Goal: Information Seeking & Learning: Understand process/instructions

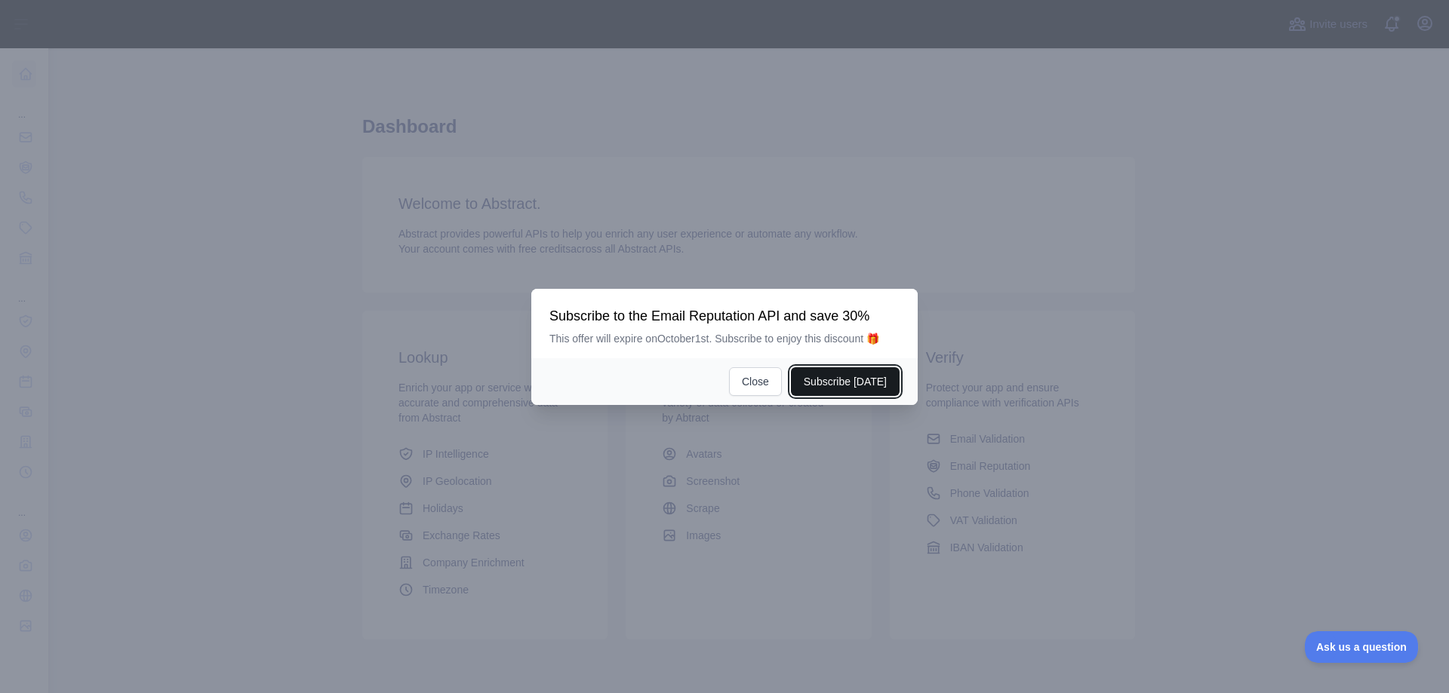
click at [847, 378] on button "Subscribe [DATE]" at bounding box center [845, 381] width 109 height 29
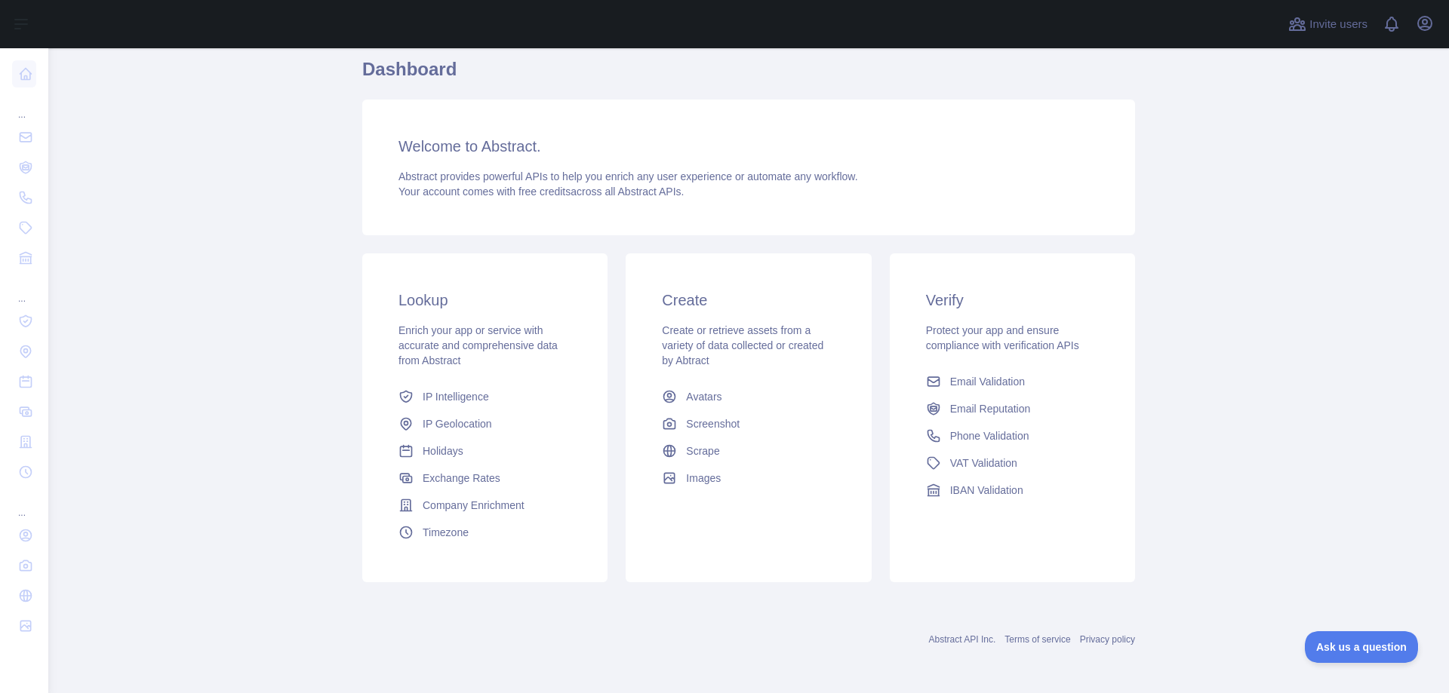
scroll to position [127, 0]
click at [445, 427] on span "IP Geolocation" at bounding box center [456, 423] width 69 height 15
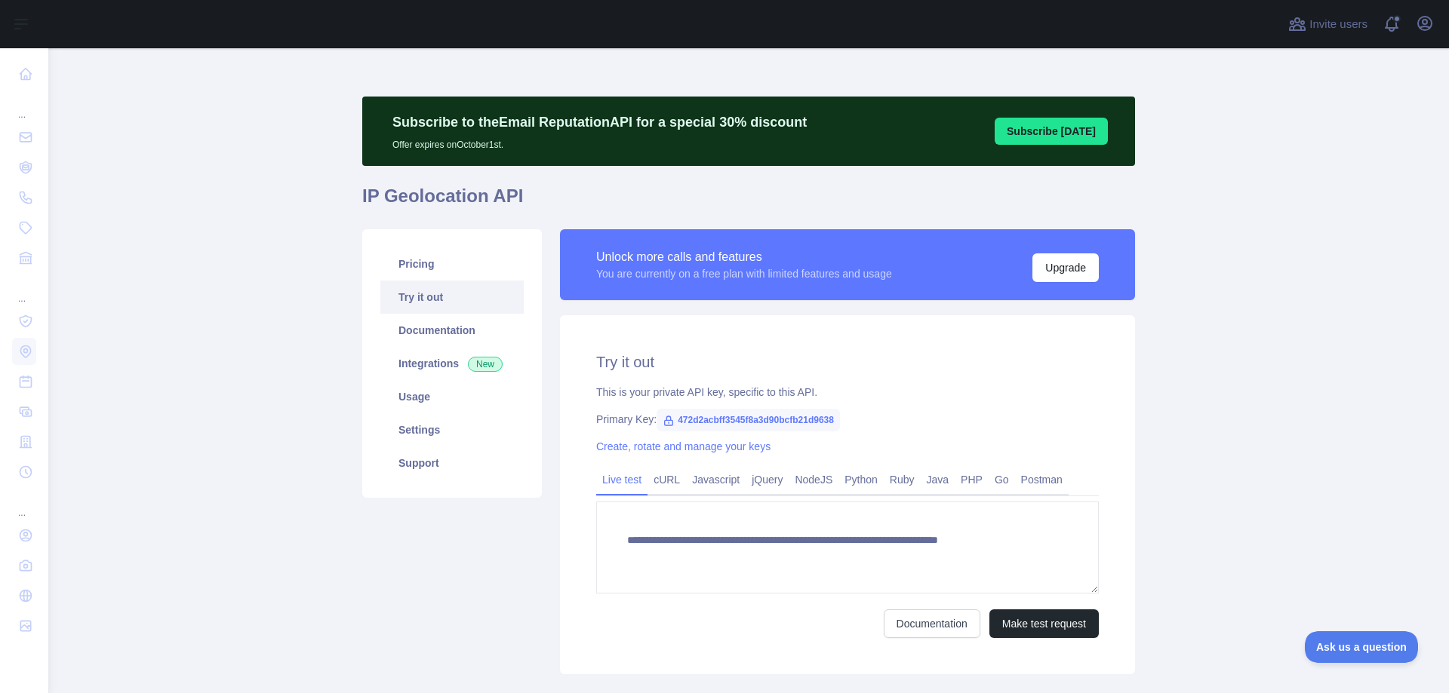
type textarea "**********"
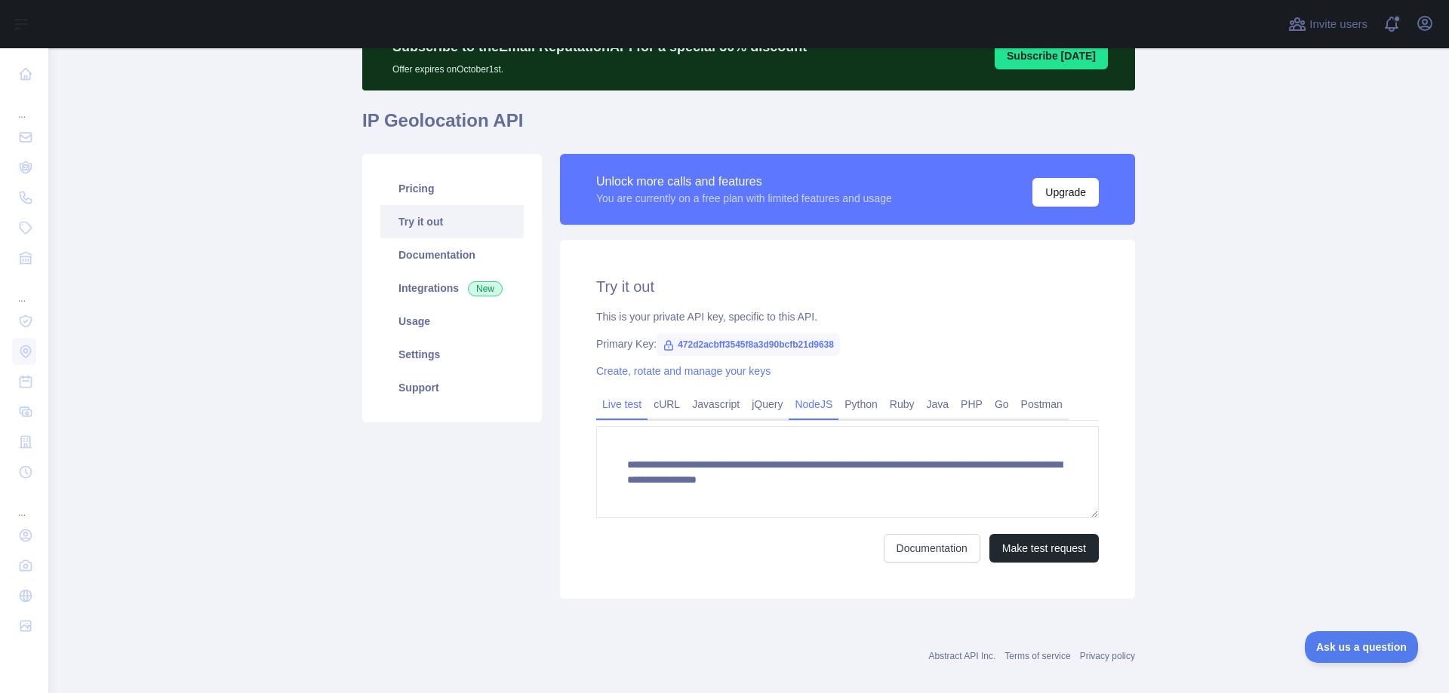
click at [811, 403] on link "NodeJS" at bounding box center [813, 404] width 50 height 24
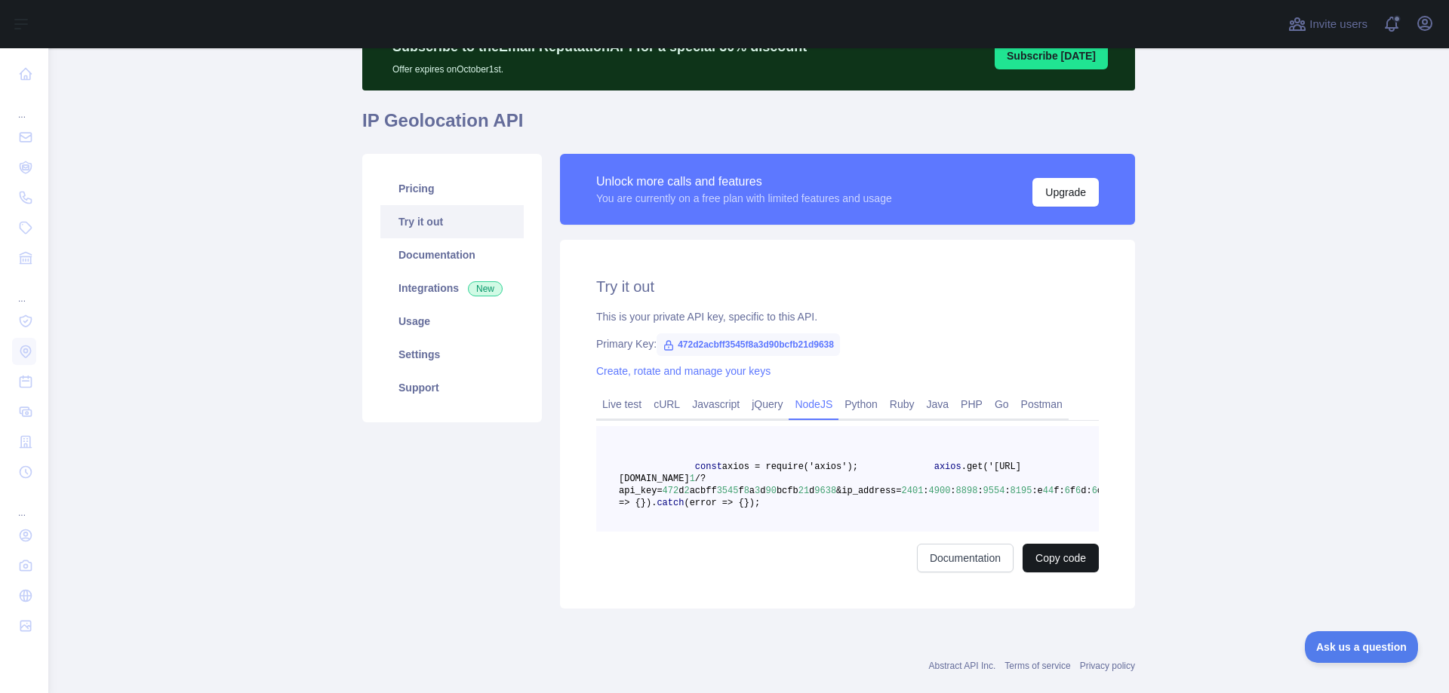
scroll to position [150, 0]
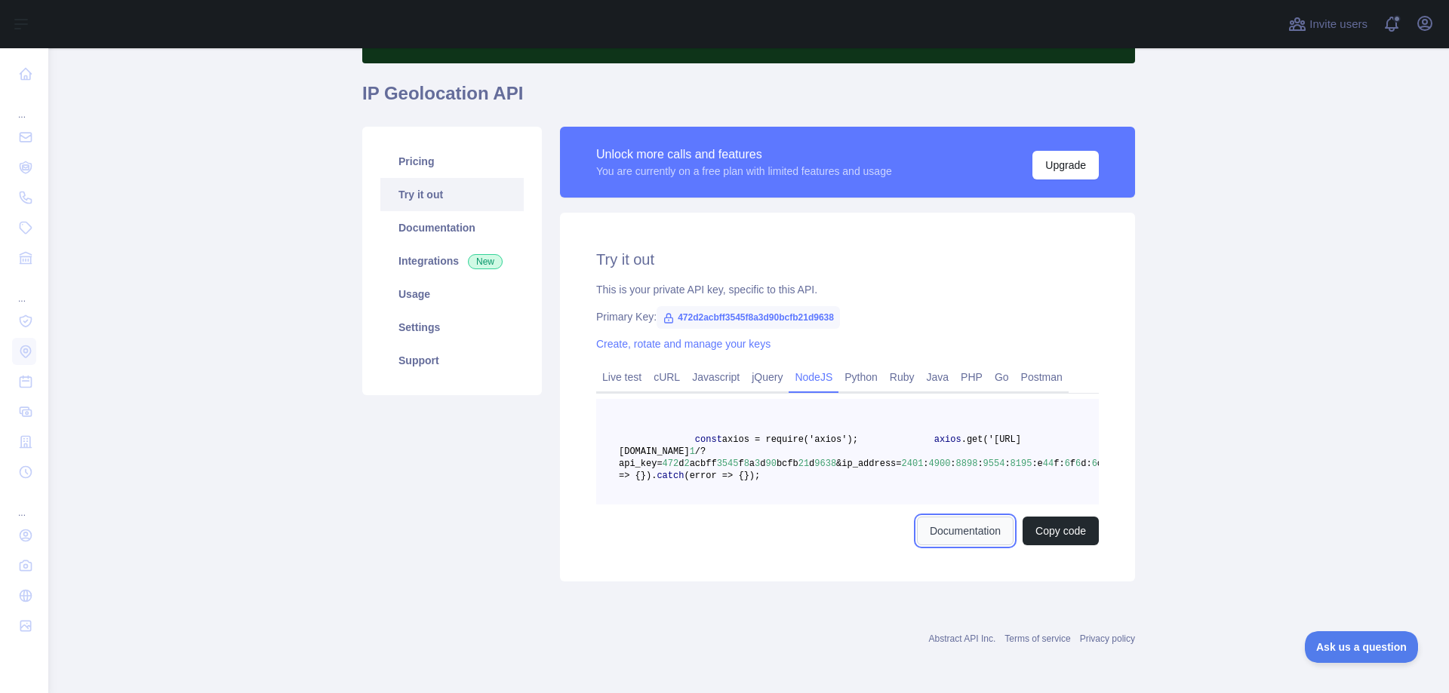
click at [962, 538] on link "Documentation" at bounding box center [965, 531] width 97 height 29
